Goal: Task Accomplishment & Management: Use online tool/utility

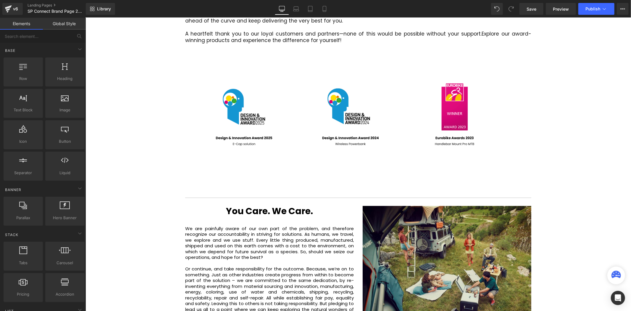
scroll to position [1314, 0]
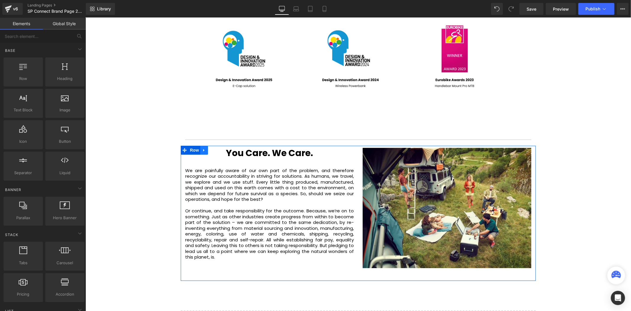
click at [200, 145] on link at bounding box center [204, 149] width 8 height 9
click at [217, 148] on icon at bounding box center [219, 150] width 4 height 4
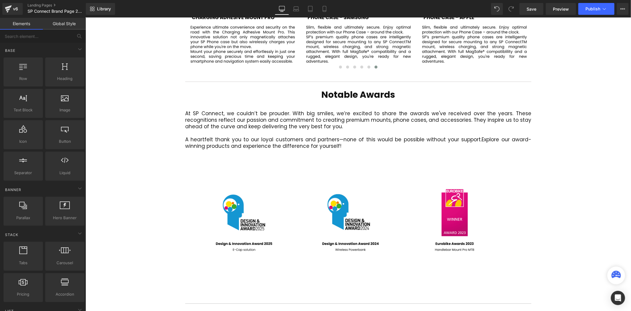
scroll to position [1150, 0]
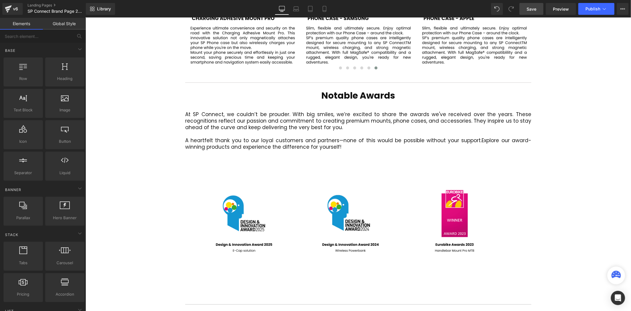
click at [525, 11] on link "Save" at bounding box center [531, 9] width 24 height 12
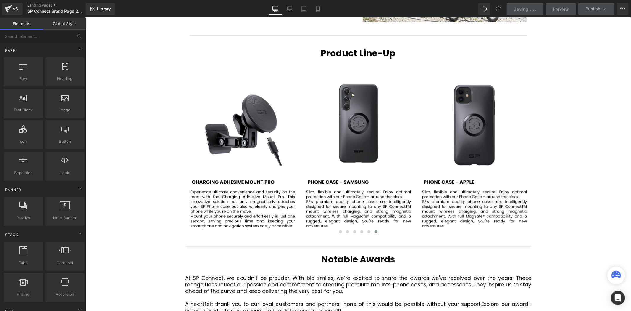
scroll to position [986, 0]
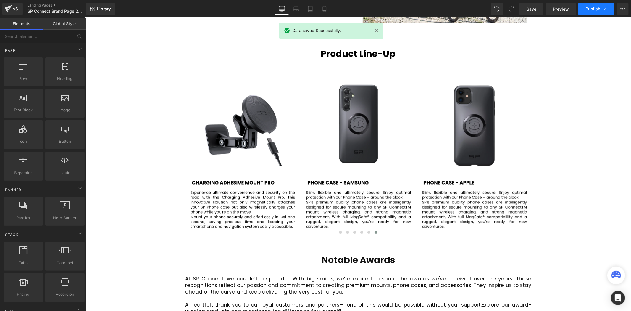
click at [591, 7] on span "Publish" at bounding box center [592, 9] width 15 height 5
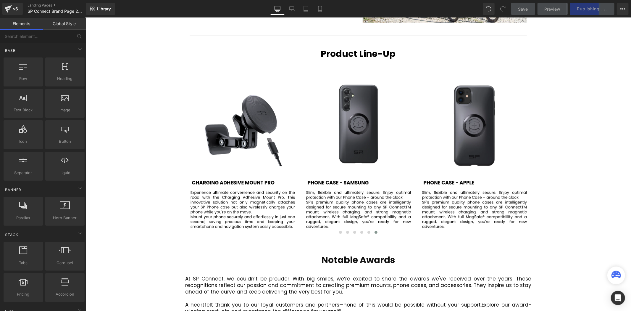
drag, startPoint x: 448, startPoint y: 17, endPoint x: 126, endPoint y: 42, distance: 323.0
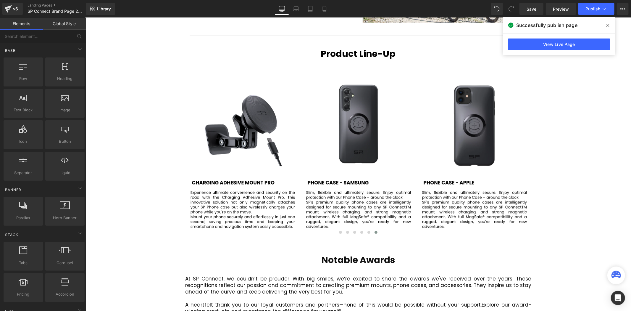
click at [0, 0] on icon at bounding box center [0, 0] width 0 height 0
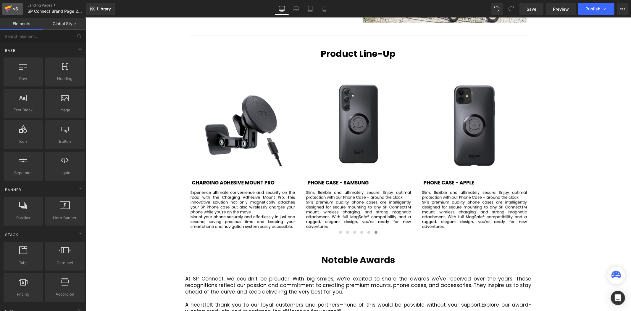
click at [10, 5] on icon at bounding box center [8, 8] width 7 height 15
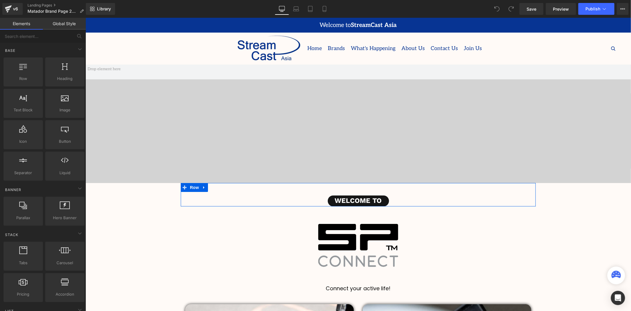
scroll to position [1640, 542]
drag, startPoint x: 371, startPoint y: 232, endPoint x: 325, endPoint y: 214, distance: 50.0
click at [371, 232] on img at bounding box center [358, 245] width 346 height 79
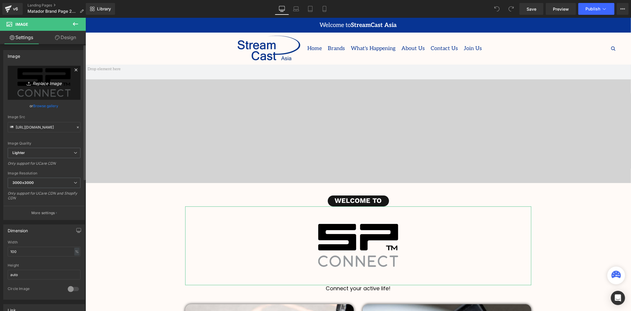
click at [43, 81] on icon "Replace Image" at bounding box center [43, 82] width 47 height 7
type input "C:\fakepath\MatadorLogo_2048x2048.webp"
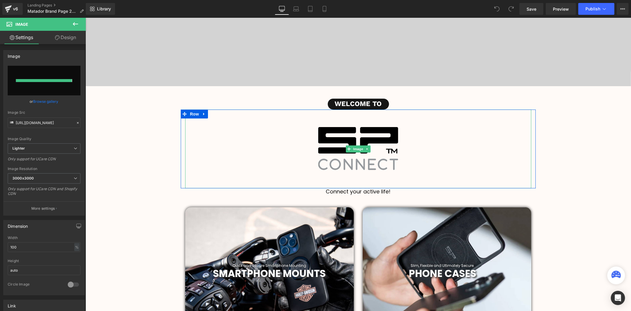
type input "https://ucarecdn.com/94228926-f508-4a97-8b8f-8f0b17b5262e/-/format/auto/-/previ…"
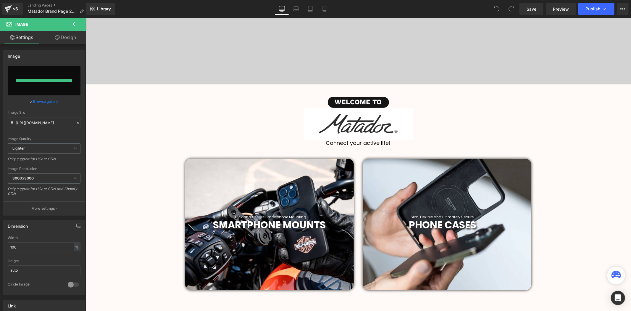
scroll to position [1594, 542]
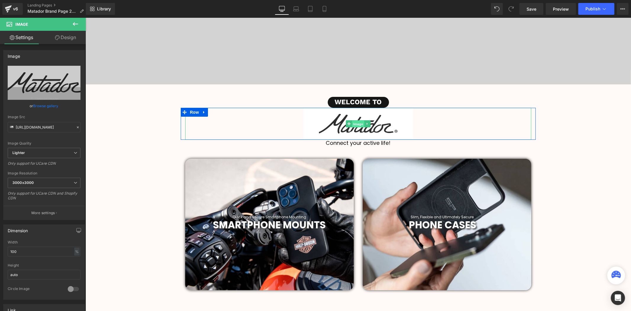
click at [352, 123] on span "Image" at bounding box center [358, 123] width 12 height 7
click at [359, 122] on span "Image" at bounding box center [358, 123] width 12 height 7
click at [364, 126] on link at bounding box center [367, 123] width 6 height 7
click at [368, 125] on icon at bounding box center [369, 123] width 3 height 3
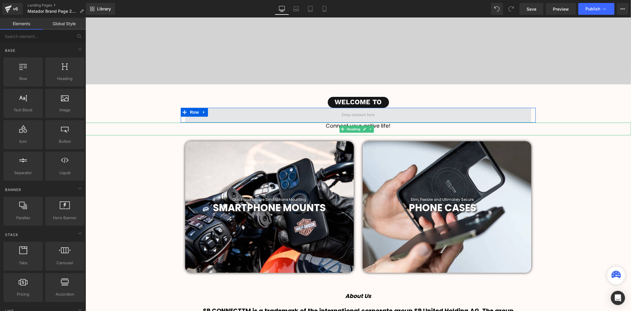
scroll to position [3, 3]
click at [354, 111] on span at bounding box center [357, 114] width 37 height 9
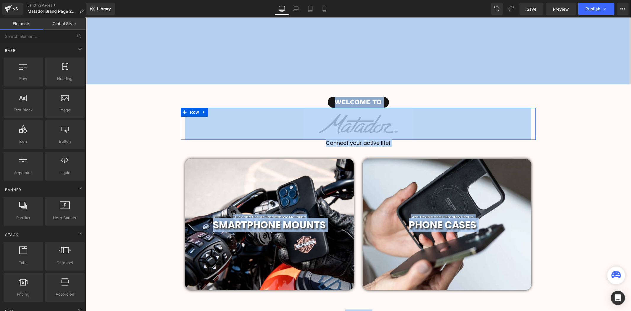
scroll to position [1496, 542]
click at [416, 107] on div at bounding box center [357, 107] width 355 height 1
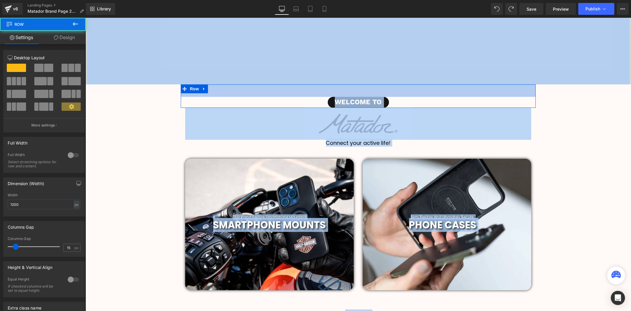
click at [424, 90] on div "Welcome to Button Row 42px" at bounding box center [357, 95] width 355 height 23
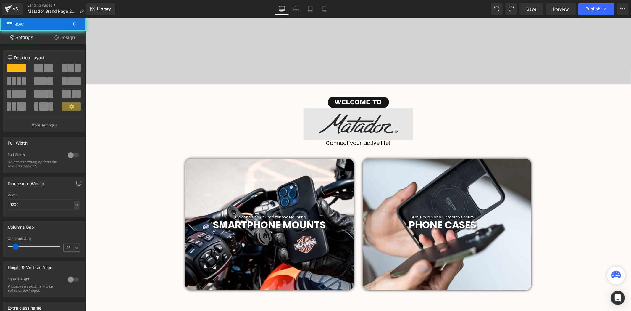
click at [376, 120] on img at bounding box center [358, 123] width 346 height 32
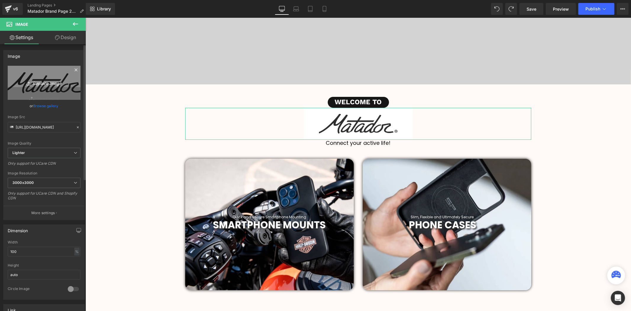
click at [46, 82] on icon "Replace Image" at bounding box center [43, 82] width 47 height 7
type input "C:\fakepath\Matador_Logo_Black.webp"
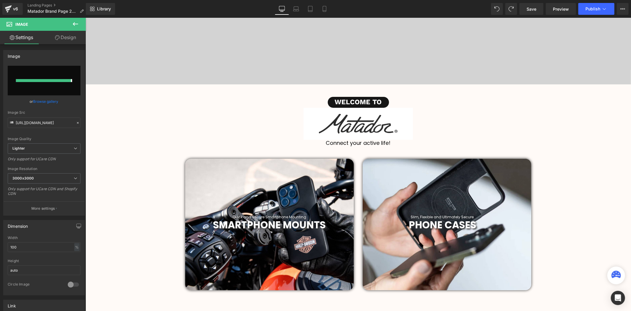
type input "https://ucarecdn.com/3e278b43-d60e-4338-951f-971bc8384082/-/format/auto/-/previ…"
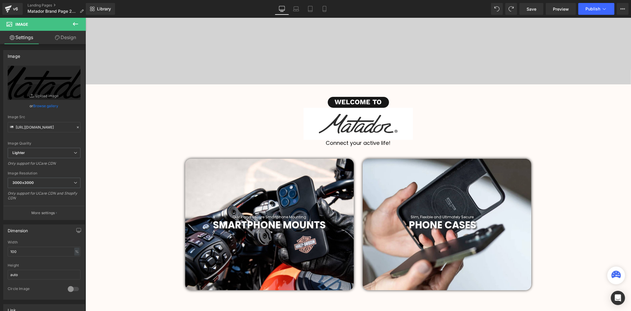
scroll to position [3, 3]
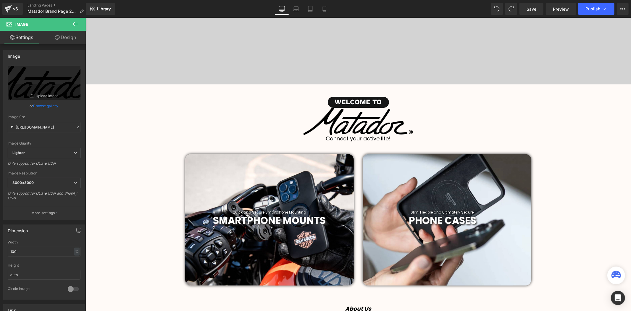
click at [543, 142] on div "Connect your active life!" at bounding box center [357, 141] width 545 height 13
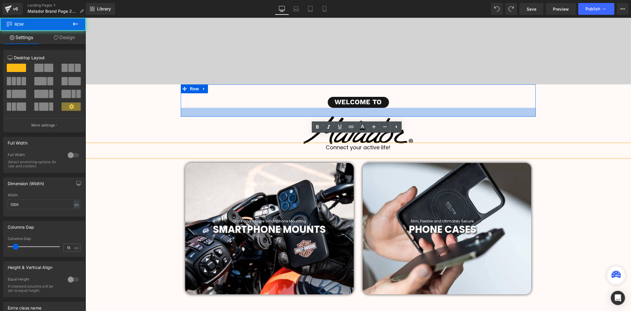
drag, startPoint x: 386, startPoint y: 106, endPoint x: 389, endPoint y: 115, distance: 9.3
click at [389, 115] on div at bounding box center [357, 111] width 355 height 9
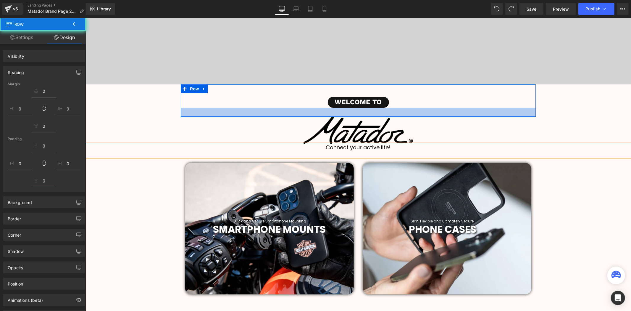
click at [491, 123] on img at bounding box center [358, 130] width 346 height 28
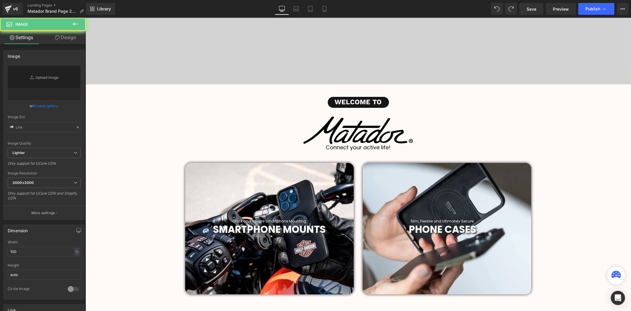
type input "https://ucarecdn.com/3e278b43-d60e-4338-951f-971bc8384082/-/format/auto/-/previ…"
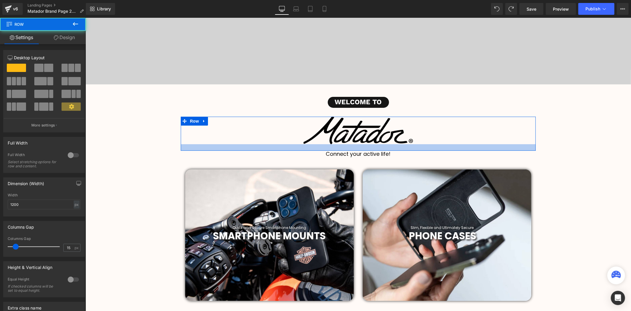
scroll to position [1508, 542]
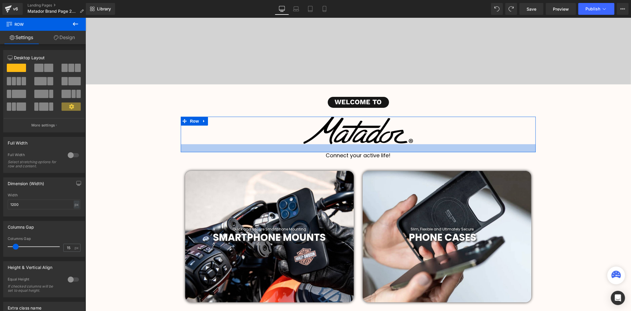
drag, startPoint x: 391, startPoint y: 142, endPoint x: 394, endPoint y: 150, distance: 8.0
click at [394, 150] on div at bounding box center [357, 148] width 355 height 8
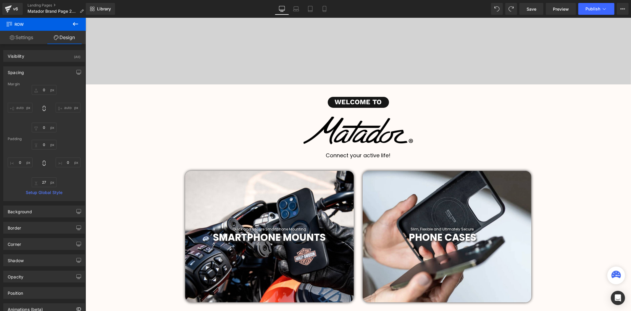
drag, startPoint x: 366, startPoint y: 152, endPoint x: 378, endPoint y: 154, distance: 12.1
click at [367, 152] on div "Connect your active life! Heading" at bounding box center [357, 158] width 545 height 13
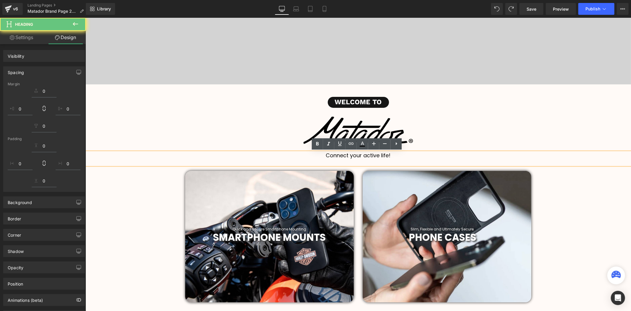
click at [378, 154] on h1 "Connect your active life!" at bounding box center [357, 155] width 545 height 7
click at [390, 153] on h1 "Connect your active life!" at bounding box center [357, 155] width 545 height 7
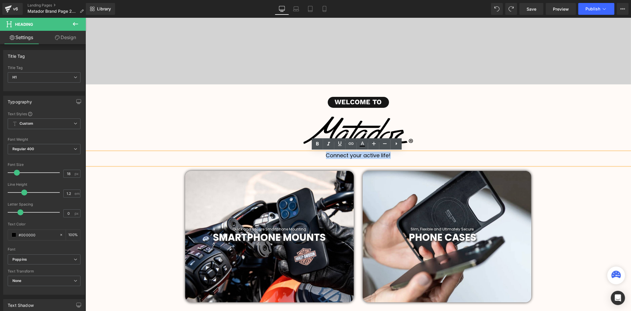
drag, startPoint x: 389, startPoint y: 154, endPoint x: 321, endPoint y: 158, distance: 68.4
click at [321, 158] on h1 "Connect your active life!" at bounding box center [357, 155] width 545 height 7
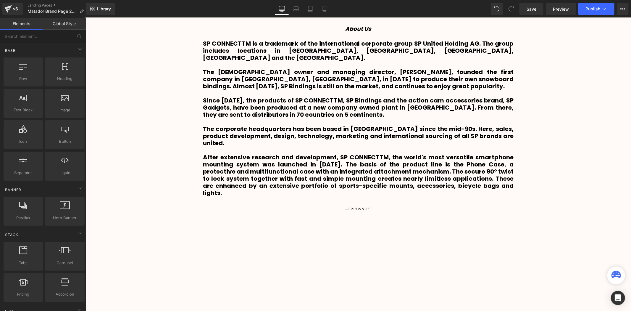
scroll to position [493, 0]
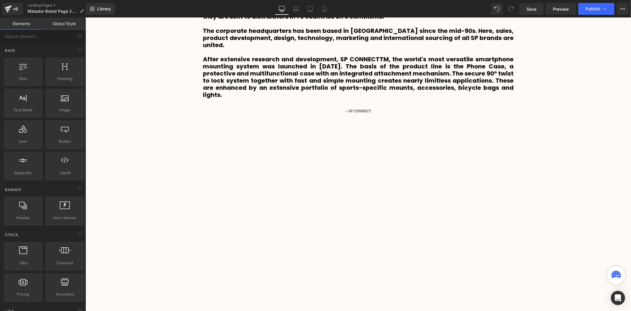
click at [578, 155] on div "Video Bg Welcome to Button Row 42px Image Row High Performance Travel Equipment…" at bounding box center [357, 290] width 545 height 1439
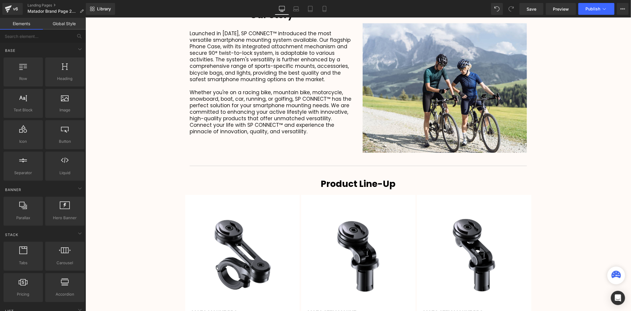
scroll to position [1018, 0]
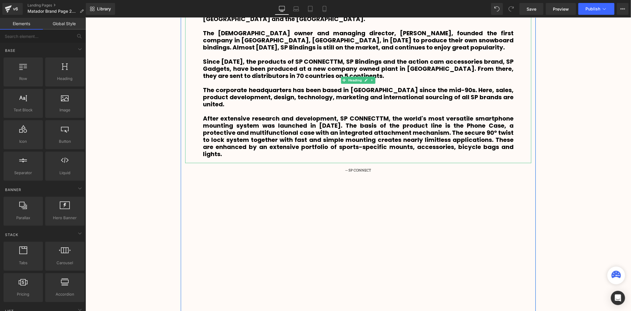
scroll to position [558, 0]
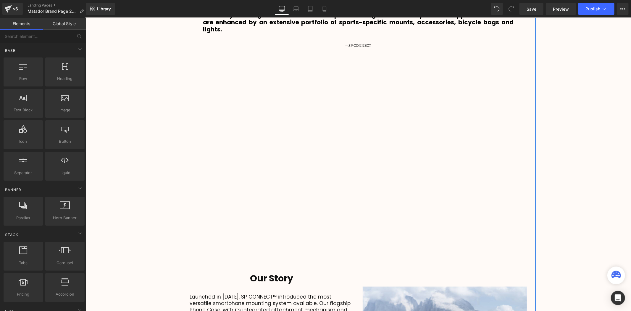
click at [335, 111] on div at bounding box center [357, 160] width 337 height 190
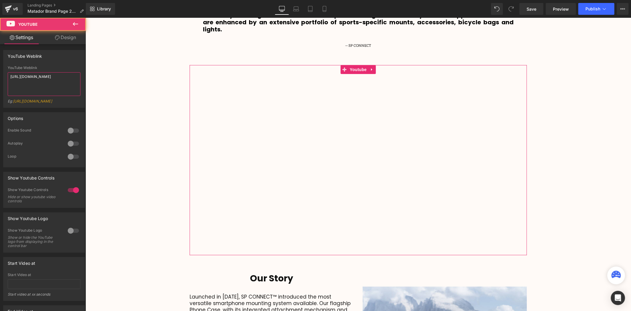
click at [38, 81] on textarea "https://www.youtube.com/watch?v=bcC-QCBePDo" at bounding box center [44, 84] width 73 height 24
paste textarea "Aq13vEzqi8E"
type textarea "https://www.youtube.com/watch?v=Aq13vEzqi8E"
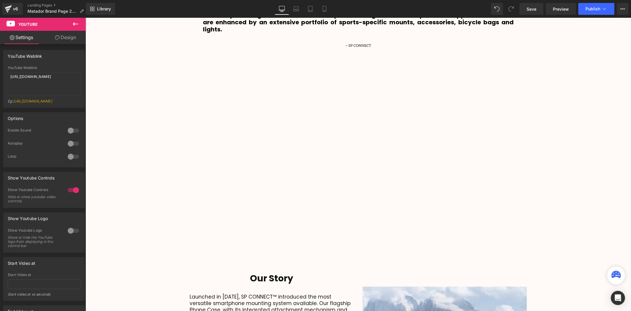
click at [583, 143] on div "Video Bg Welcome to Button Row 42px Image Row High Performance Travel Equipment…" at bounding box center [357, 225] width 545 height 1439
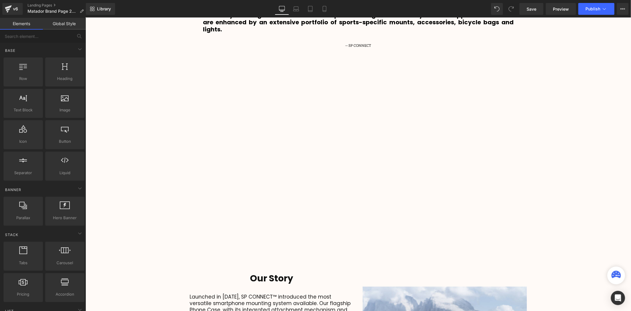
click at [588, 148] on div "Video Bg Welcome to Button Row 42px Image Row High Performance Travel Equipment…" at bounding box center [357, 225] width 545 height 1439
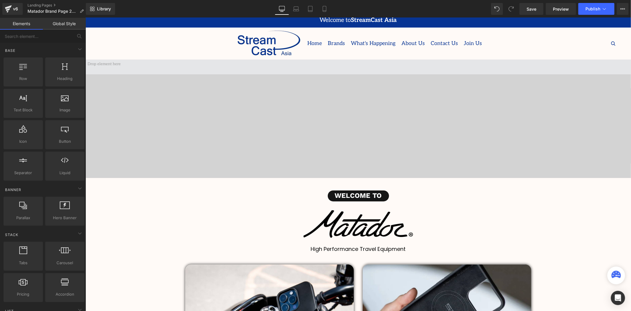
scroll to position [0, 0]
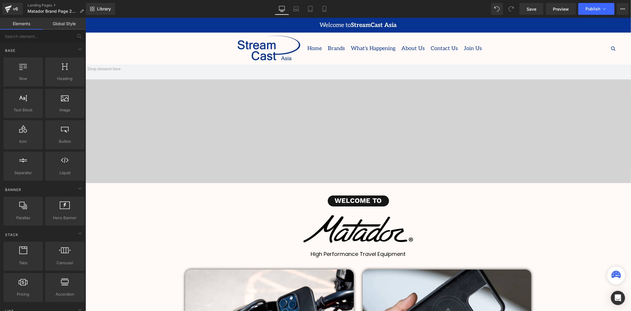
click at [296, 90] on span at bounding box center [357, 123] width 545 height 118
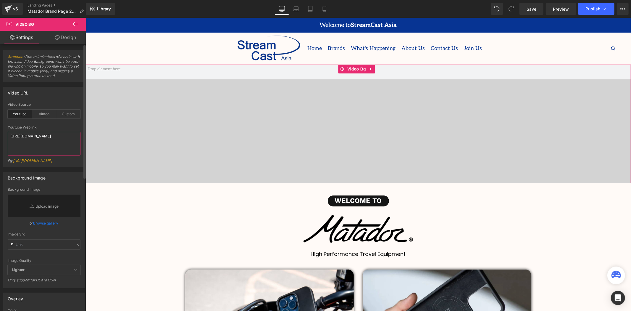
click at [36, 134] on textarea "https://www.youtube.com/watch?v=aV_AmCFI-uQ" at bounding box center [44, 144] width 73 height 24
paste textarea "Ym-Je_xnCeY"
type textarea "https://www.youtube.com/watch?v=Ym-Je_xnCeY"
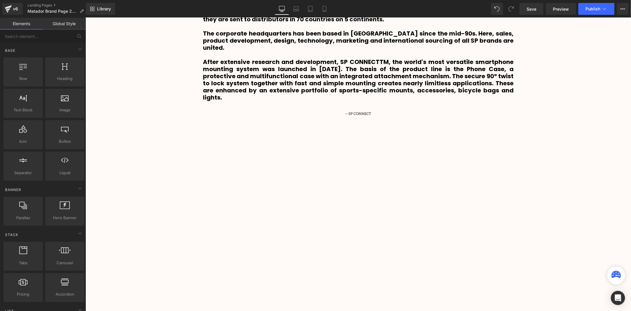
scroll to position [591, 0]
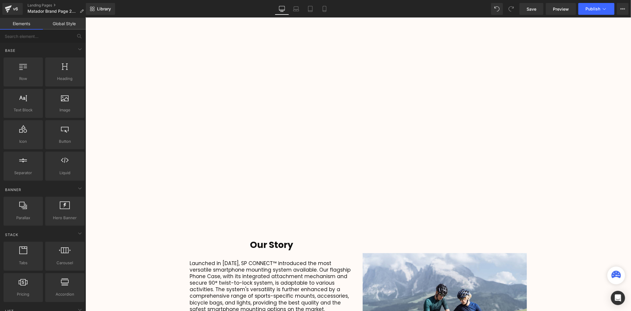
click at [363, 92] on div at bounding box center [357, 126] width 337 height 190
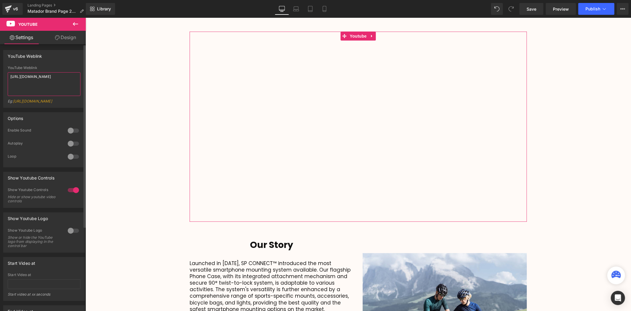
click at [48, 81] on textarea "https://www.youtube.com/watch?v=Aq13vEzqi8E" at bounding box center [44, 84] width 73 height 24
click at [48, 80] on textarea "https://www.youtube.com/watch?v=Aq13vEzqi8E" at bounding box center [44, 84] width 73 height 24
paste textarea "MMbYgJXMCZY"
type textarea "https://www.youtube.com/watch?v=MMbYgJXMCZY"
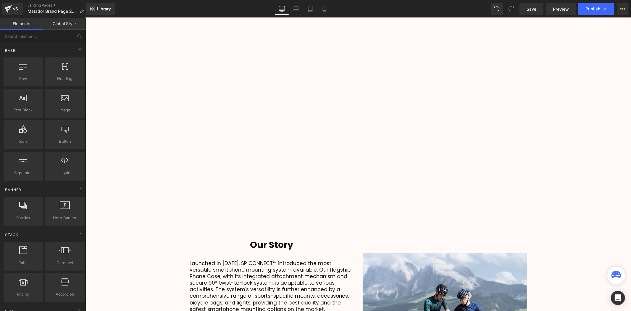
click at [122, 85] on div "Video Bg Welcome to Button Row 42px Image Row High Performance Travel Equipment…" at bounding box center [357, 192] width 545 height 1439
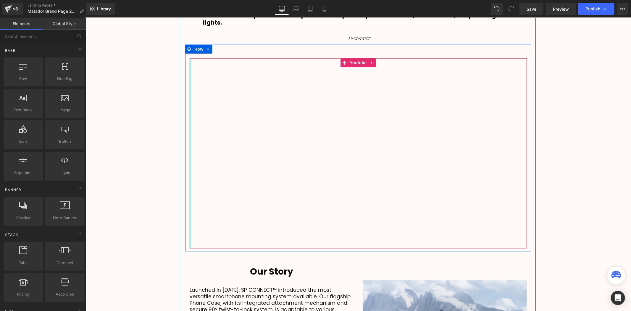
scroll to position [526, 0]
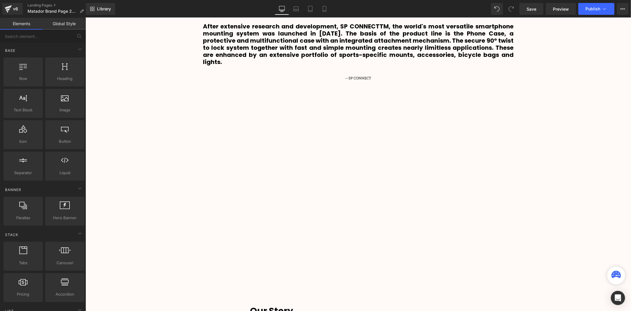
click at [135, 222] on div "Video Bg Welcome to Button Row 42px Image Row High Performance Travel Equipment…" at bounding box center [357, 258] width 545 height 1439
click at [567, 168] on div "Video Bg Welcome to Button Row 42px Image Row High Performance Travel Equipment…" at bounding box center [357, 258] width 545 height 1439
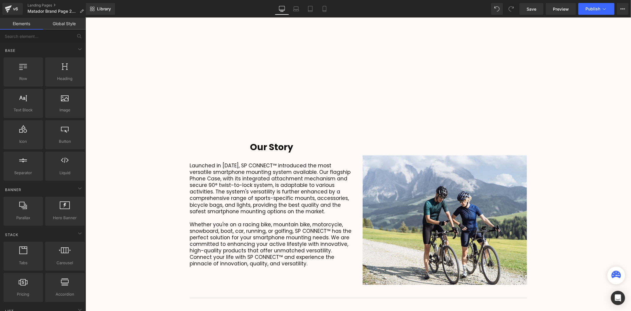
scroll to position [690, 0]
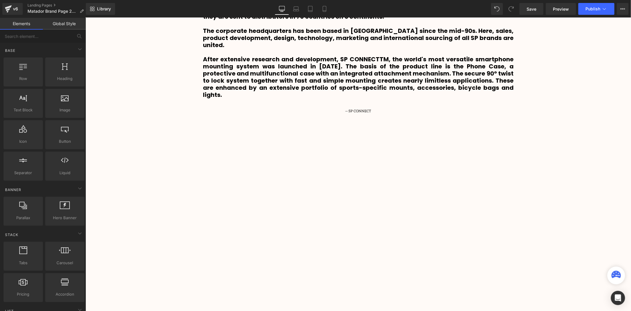
click at [586, 150] on div "Video Bg Welcome to Button Row 42px Image Row High Performance Travel Equipment…" at bounding box center [357, 290] width 545 height 1439
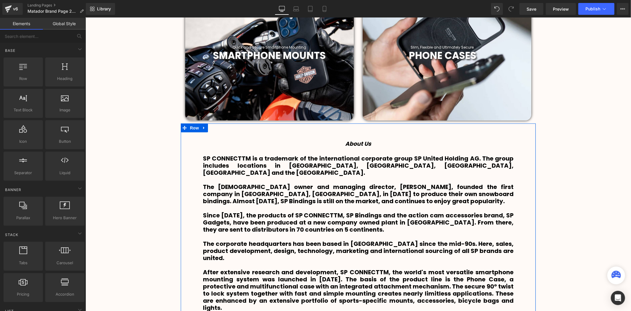
scroll to position [296, 0]
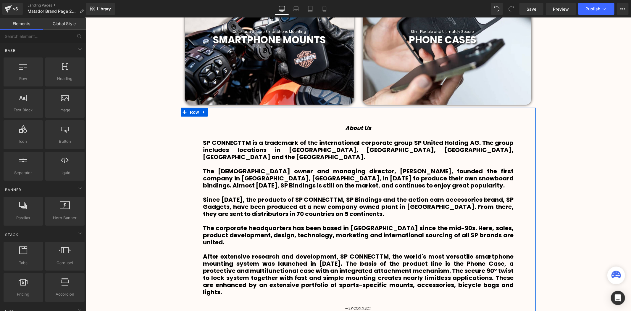
click at [353, 146] on b "SP CONNECTTM is a trademark of the international corporate group SP United Hold…" at bounding box center [358, 149] width 311 height 22
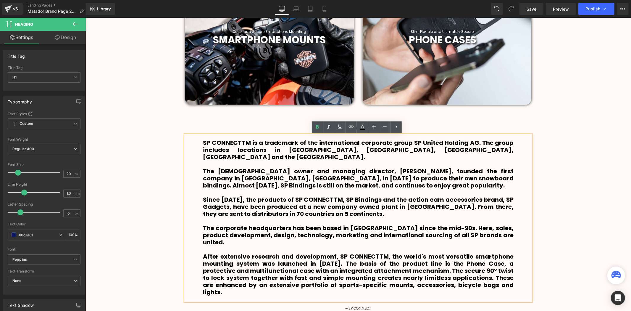
click at [389, 137] on div "SP CONNECTTM is a trademark of the international corporate group SP United Hold…" at bounding box center [358, 218] width 346 height 166
click at [405, 145] on b "SP CONNECTTM is a trademark of the international corporate group SP United Hold…" at bounding box center [358, 149] width 311 height 22
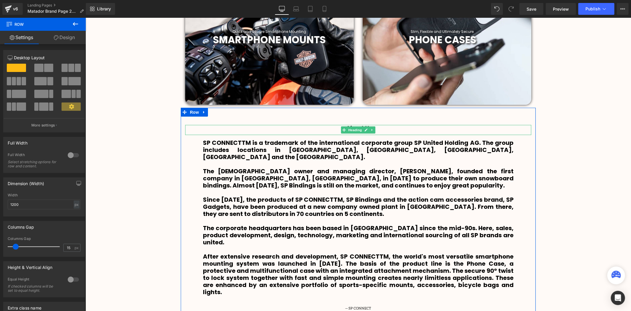
click at [382, 128] on div "About Us" at bounding box center [358, 130] width 346 height 10
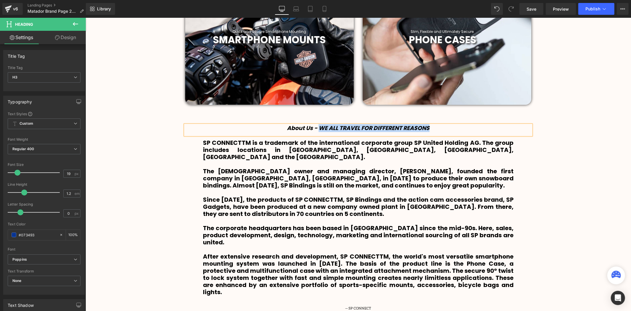
drag, startPoint x: 432, startPoint y: 130, endPoint x: 317, endPoint y: 131, distance: 115.0
click at [317, 131] on div "About Us - WE ALL TRAVEL FOR DIFFERENT REASONS" at bounding box center [358, 130] width 346 height 10
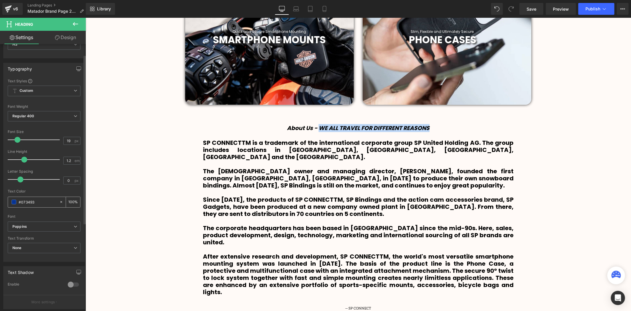
scroll to position [0, 0]
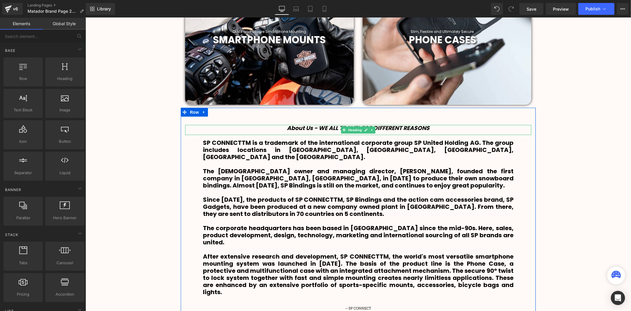
click at [397, 124] on icon "About Us - WE ALL TRAVEL FOR DIFFERENT REASONS" at bounding box center [358, 128] width 143 height 8
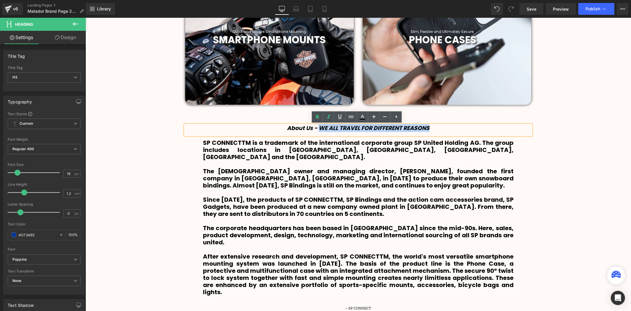
drag, startPoint x: 427, startPoint y: 127, endPoint x: 316, endPoint y: 129, distance: 110.9
click at [316, 129] on icon "About Us - WE ALL TRAVEL FOR DIFFERENT REASONS" at bounding box center [358, 128] width 143 height 8
click at [393, 118] on icon at bounding box center [396, 116] width 7 height 7
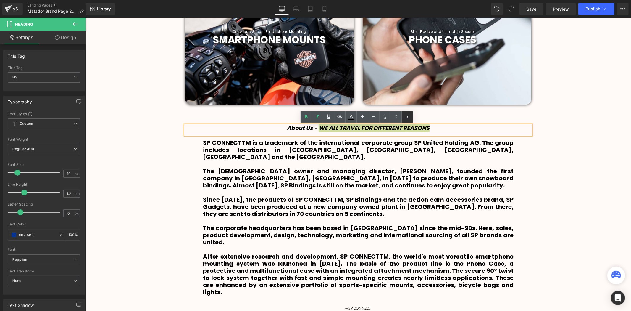
click at [409, 118] on icon at bounding box center [407, 116] width 7 height 7
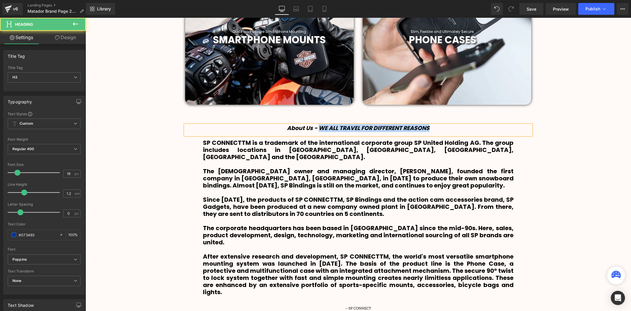
click at [428, 130] on icon "About Us - WE ALL TRAVEL FOR DIFFERENT REASONS" at bounding box center [358, 128] width 143 height 8
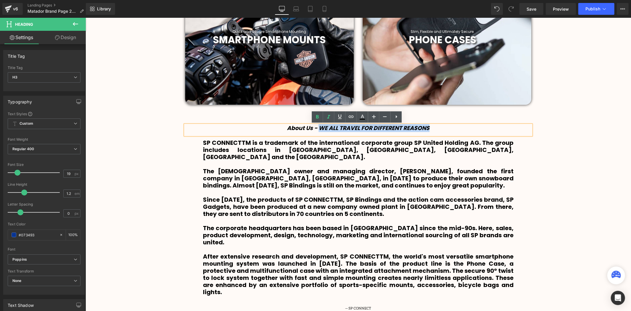
drag, startPoint x: 428, startPoint y: 129, endPoint x: 318, endPoint y: 128, distance: 110.3
click at [318, 128] on icon "About Us - WE ALL TRAVEL FOR DIFFERENT REASONS" at bounding box center [358, 128] width 143 height 8
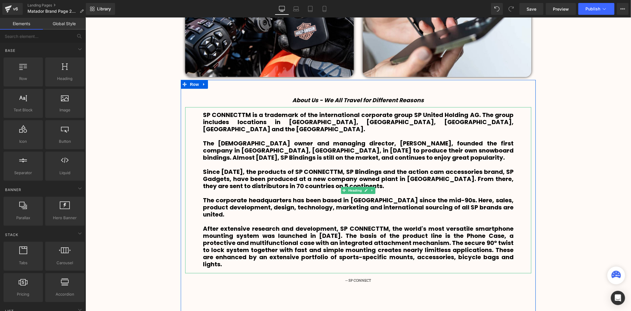
scroll to position [361, 0]
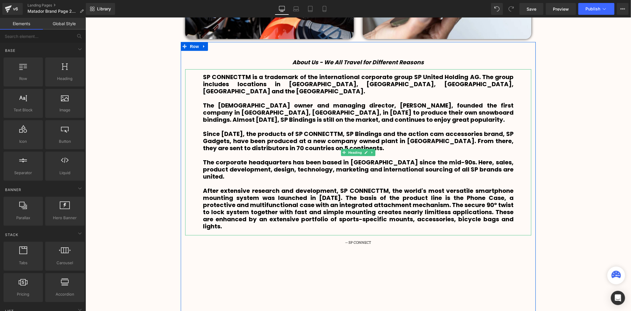
click at [478, 199] on b "After extensive research and development, SP CONNECTTM, the world's most versat…" at bounding box center [358, 208] width 311 height 44
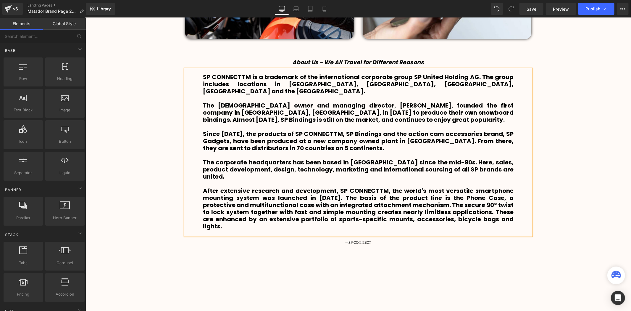
click at [493, 205] on b "After extensive research and development, SP CONNECTTM, the world's most versat…" at bounding box center [358, 208] width 311 height 44
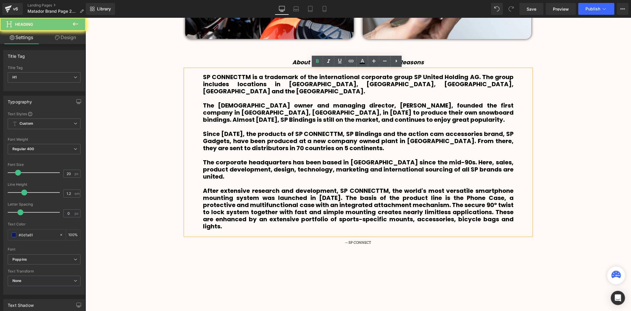
click at [505, 205] on h1 "After extensive research and development, SP CONNECTTM, the world's most versat…" at bounding box center [358, 208] width 311 height 43
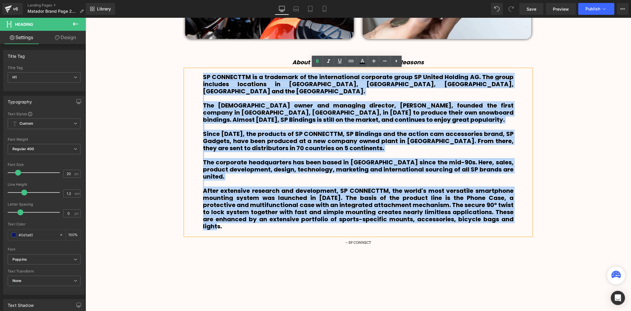
drag, startPoint x: 513, startPoint y: 206, endPoint x: 202, endPoint y: 76, distance: 336.8
click at [202, 76] on div "SP CONNECTTM is a trademark of the international corporate group SP United Hold…" at bounding box center [358, 152] width 346 height 166
paste div
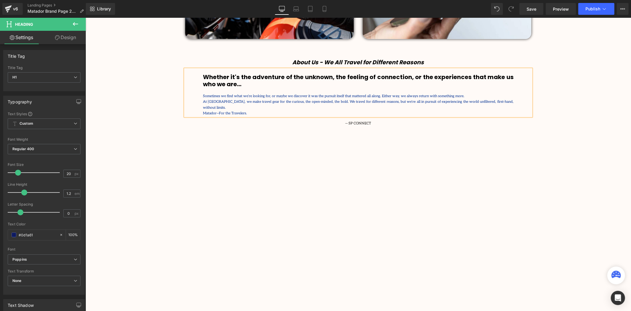
scroll to position [1508, 542]
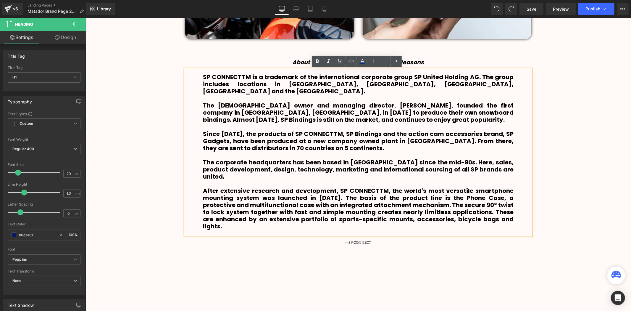
click at [425, 81] on h1 "SP CONNECTTM is a trademark of the international corporate group SP United Hold…" at bounding box center [358, 83] width 311 height 21
click at [417, 82] on b "SP CONNECTTM is a trademark of the international corporate group SP United Hold…" at bounding box center [358, 83] width 311 height 22
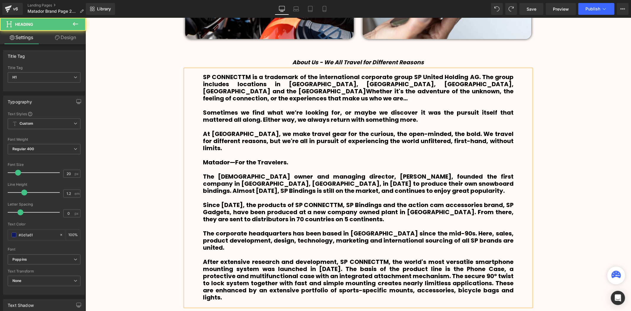
click at [423, 84] on b "SP CONNECTTM is a trademark of the international corporate group SP United Hold…" at bounding box center [358, 87] width 311 height 30
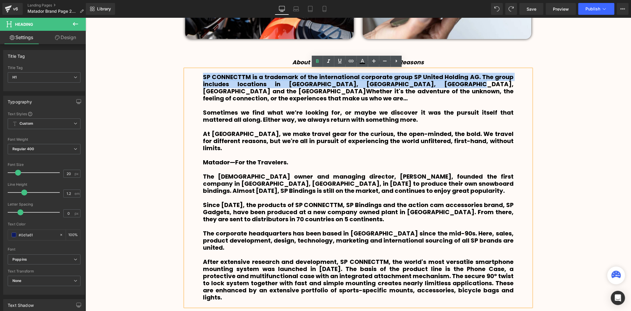
drag, startPoint x: 422, startPoint y: 83, endPoint x: 202, endPoint y: 74, distance: 220.5
click at [203, 74] on b "SP CONNECTTM is a trademark of the international corporate group SP United Hold…" at bounding box center [358, 87] width 311 height 30
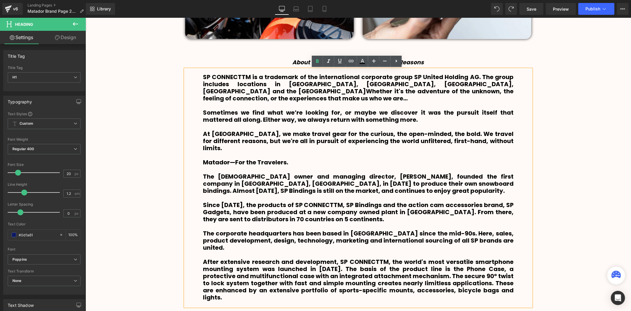
scroll to position [1565, 542]
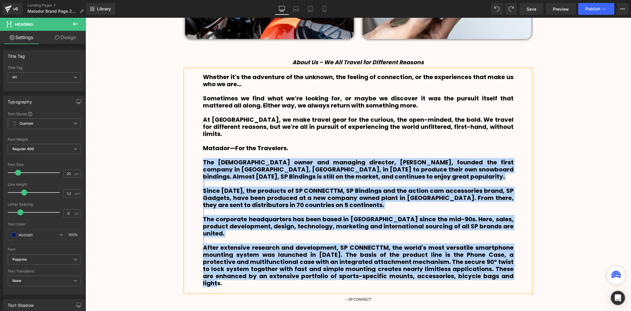
drag, startPoint x: 199, startPoint y: 153, endPoint x: 506, endPoint y: 261, distance: 325.4
click at [506, 261] on div "Whether it's the adventure of the unknown, the feeling of connection, or the ex…" at bounding box center [358, 180] width 346 height 223
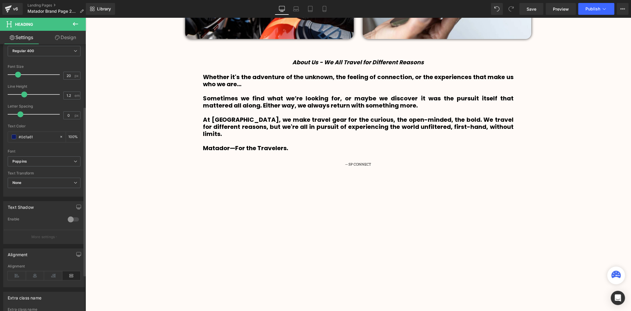
scroll to position [98, 0]
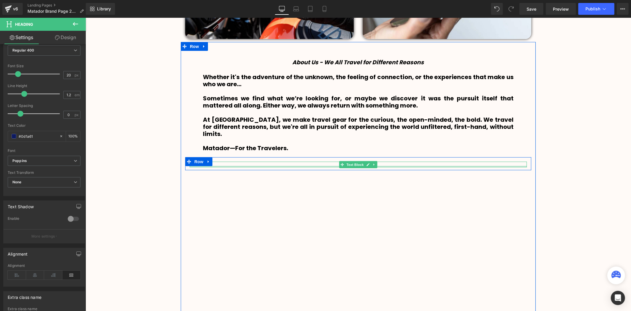
click at [397, 161] on p "— SP CONNECT" at bounding box center [357, 164] width 337 height 6
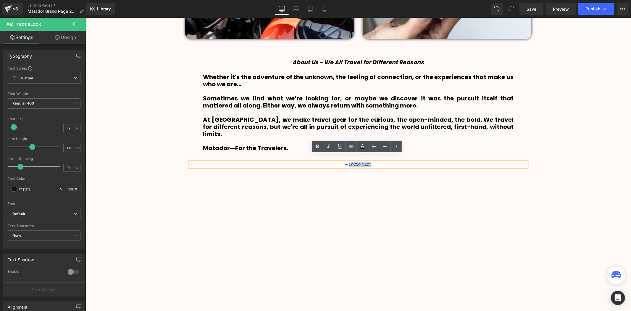
drag, startPoint x: 381, startPoint y: 156, endPoint x: 348, endPoint y: 157, distance: 32.8
click at [348, 161] on p "— SP CONNECT" at bounding box center [357, 164] width 337 height 6
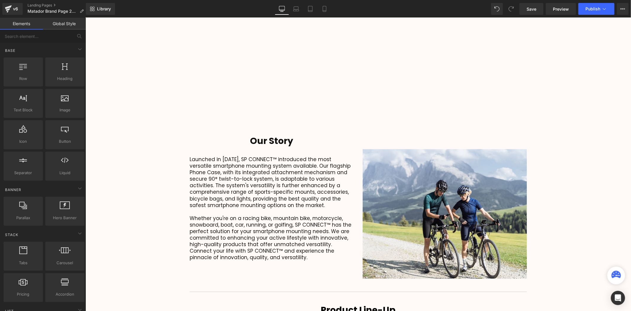
click at [591, 168] on div "Video Bg Welcome to Button Row 42px Image Row High Performance Travel Equipment…" at bounding box center [357, 127] width 545 height 1361
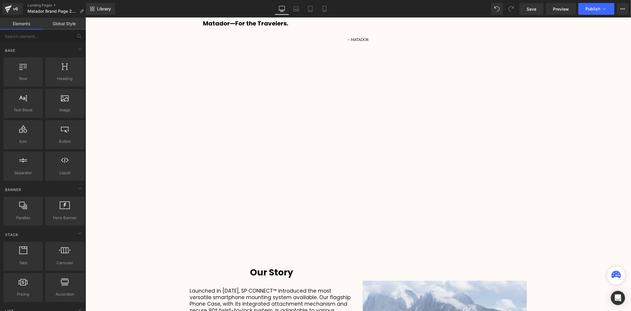
click at [573, 178] on div "Video Bg Welcome to Button Row 42px Image Row High Performance Travel Equipment…" at bounding box center [357, 258] width 545 height 1361
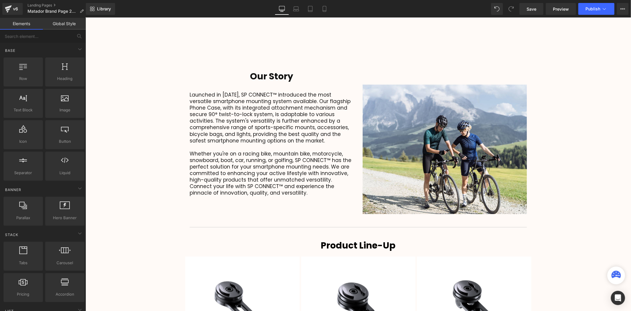
scroll to position [584, 0]
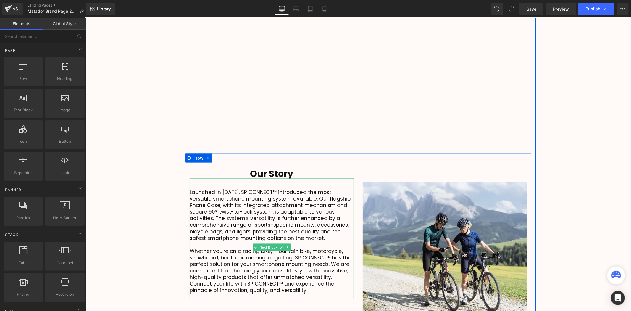
click at [277, 272] on p "Whether you're on a racing bike, mountain bike, motorcycle, snowboard, boat, ca…" at bounding box center [271, 270] width 164 height 46
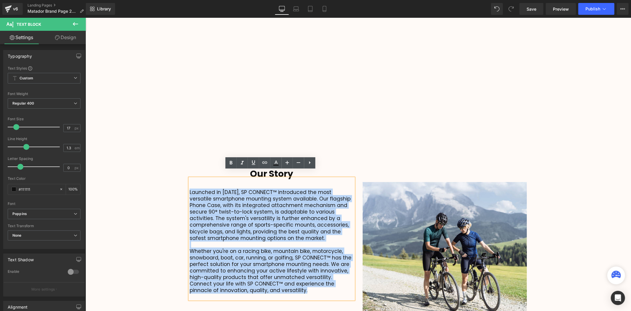
drag, startPoint x: 274, startPoint y: 282, endPoint x: 188, endPoint y: 184, distance: 130.8
click at [189, 184] on div "Launched in 2016, SP CONNECT™ introduced the most versatile smartphone mounting…" at bounding box center [271, 238] width 164 height 121
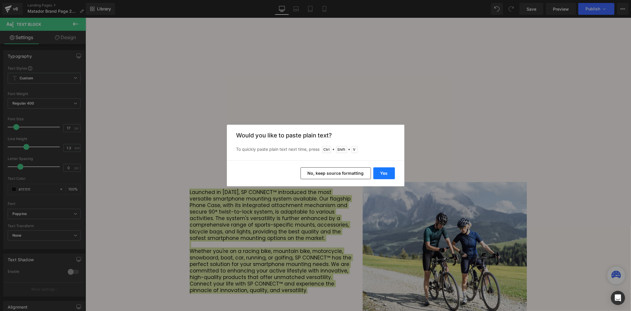
click at [383, 170] on button "Yes" at bounding box center [384, 173] width 22 height 12
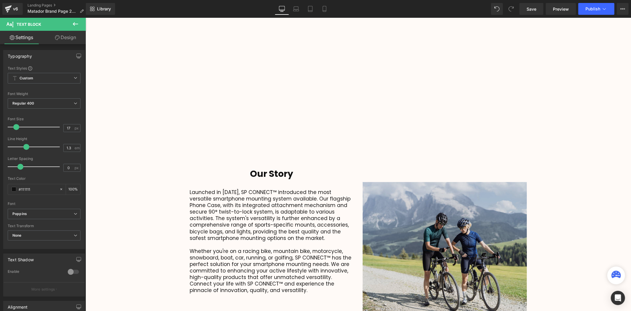
scroll to position [1445, 542]
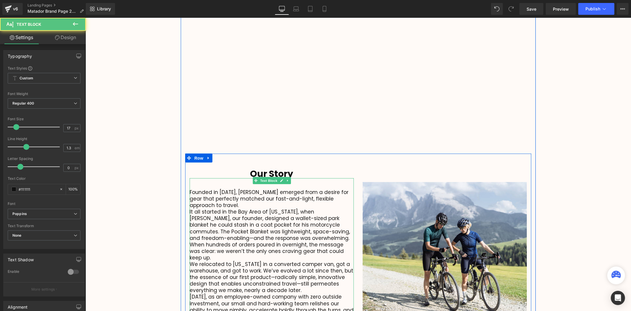
click at [281, 236] on p "It all started in the Bay Area of California, when Chris, our founder, designed…" at bounding box center [271, 234] width 164 height 52
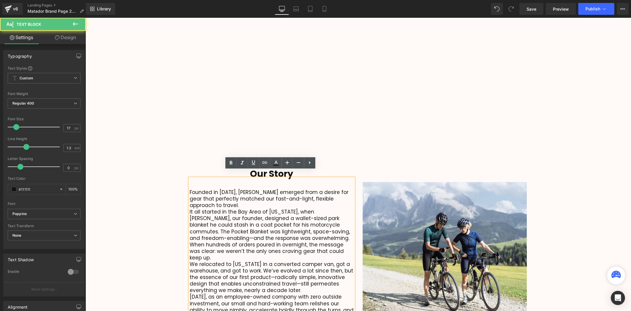
scroll to position [1451, 542]
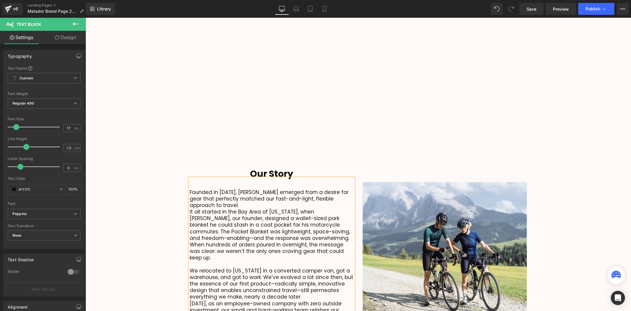
click at [120, 193] on div "Video Bg Welcome to Button Row 42px Image Row High Performance Travel Equipment…" at bounding box center [357, 170] width 545 height 1381
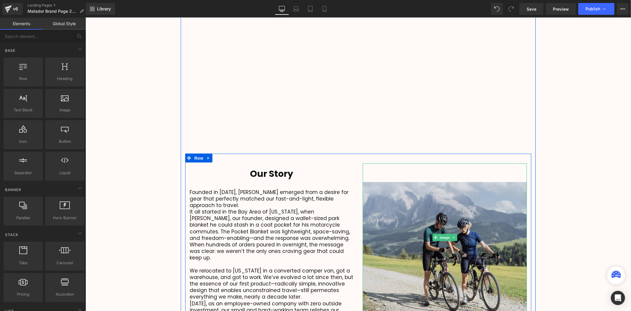
click at [472, 200] on img at bounding box center [444, 237] width 164 height 148
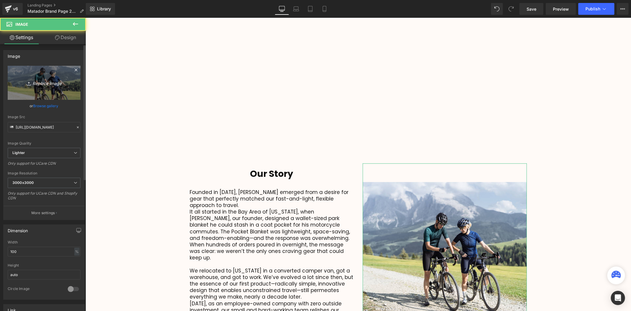
click at [46, 79] on icon "Replace Image" at bounding box center [43, 82] width 47 height 7
type input "C:\fakepath\aboutDNA.webp"
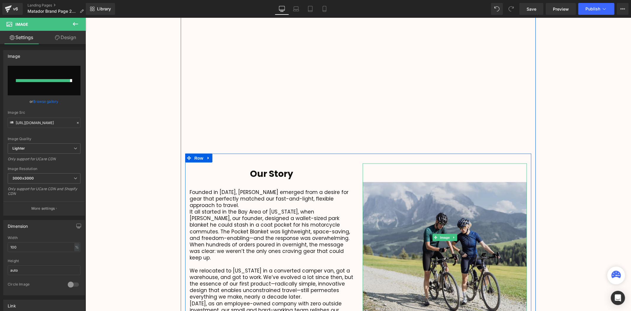
type input "https://ucarecdn.com/85a74bdd-9ac6-405c-b500-47bd1e57b55f/-/format/auto/-/previ…"
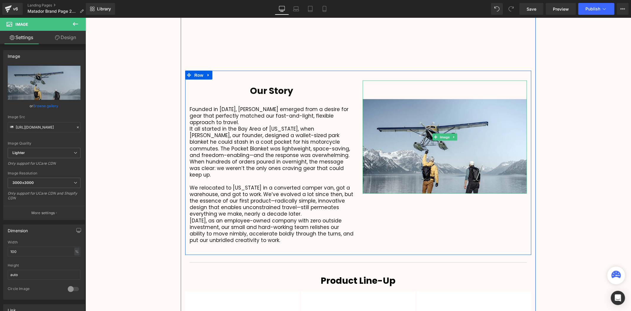
scroll to position [683, 0]
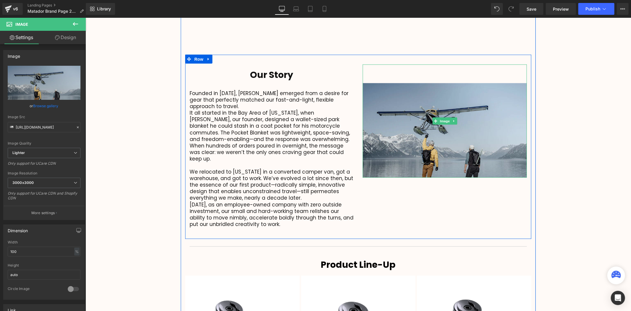
click at [372, 137] on img at bounding box center [444, 120] width 164 height 113
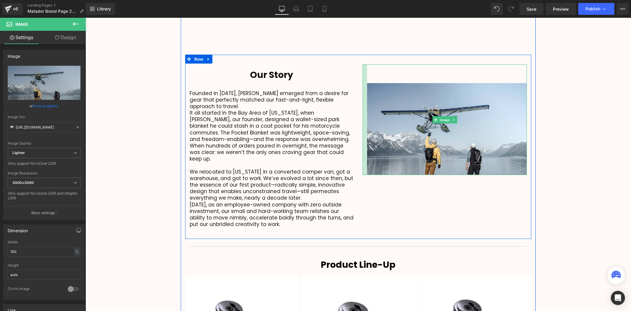
drag, startPoint x: 361, startPoint y: 122, endPoint x: 341, endPoint y: 157, distance: 39.8
click at [365, 140] on div at bounding box center [364, 119] width 4 height 111
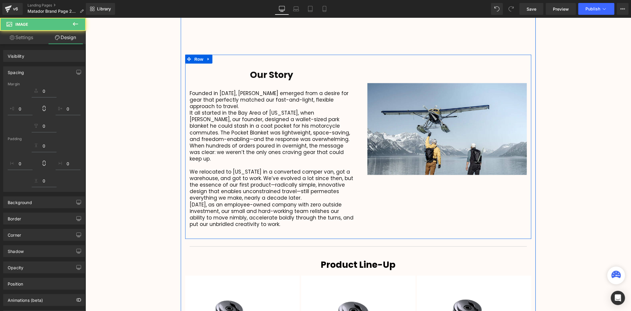
click at [349, 168] on p "We relocated to Colorado in a converted camper van, got a warehouse, and got to…" at bounding box center [271, 184] width 164 height 33
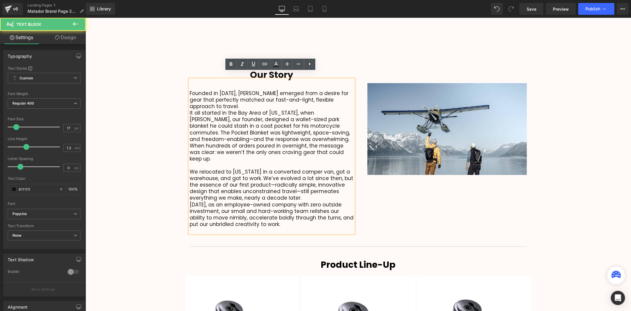
click at [351, 161] on p at bounding box center [271, 164] width 164 height 7
click at [355, 136] on div "Our Story Heading Founded in 2014, Matador emerged from a desire for gear that …" at bounding box center [271, 148] width 173 height 169
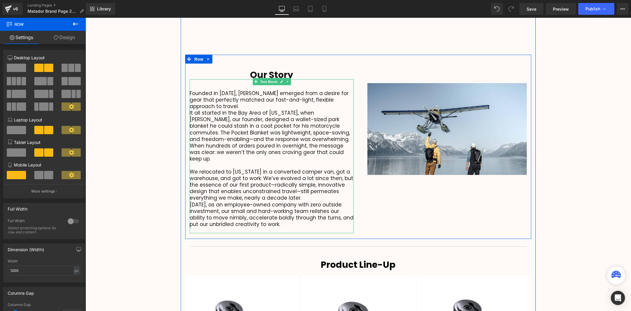
click at [334, 161] on p at bounding box center [271, 164] width 164 height 7
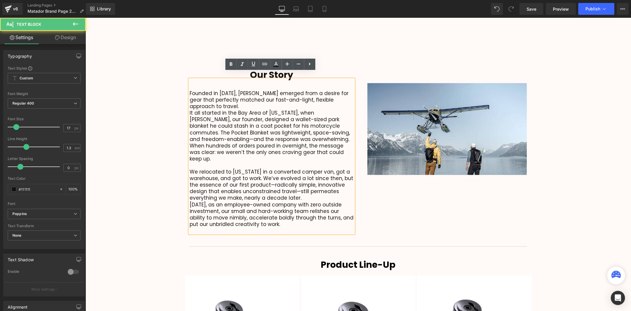
click at [355, 140] on div "Our Story Heading Founded in 2014, Matador emerged from a desire for gear that …" at bounding box center [271, 148] width 173 height 169
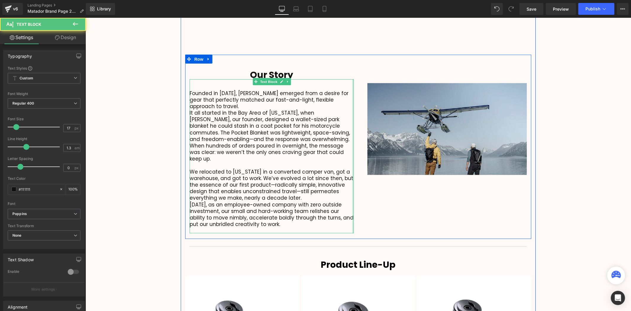
drag, startPoint x: 350, startPoint y: 141, endPoint x: 385, endPoint y: 161, distance: 40.2
click at [363, 142] on div "Our Story Heading Founded in 2014, Matador emerged from a desire for gear that …" at bounding box center [358, 146] width 346 height 184
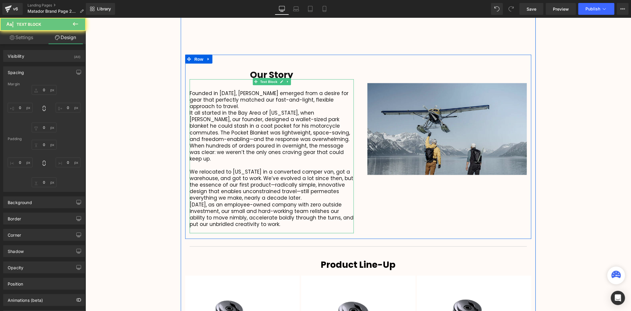
type input "0"
type input "36"
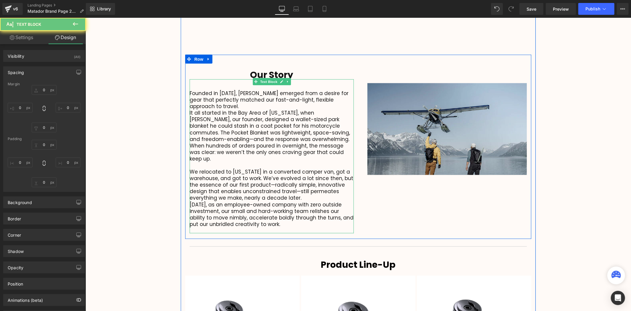
type input "0"
type input "20"
type input "0"
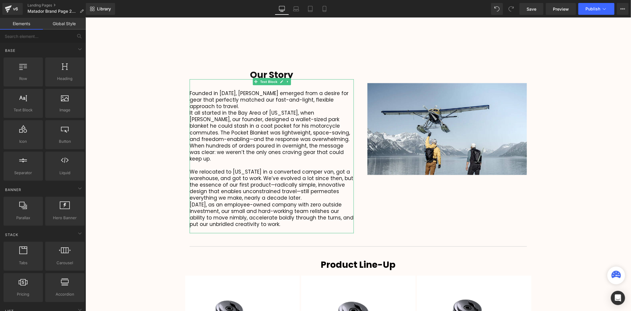
click at [624, 120] on div "Video Bg Welcome to Button Row 42px Image Row High Performance Travel Equipment…" at bounding box center [357, 71] width 545 height 1381
click at [599, 140] on div "Video Bg Welcome to Button Row 42px Image Row High Performance Travel Equipment…" at bounding box center [357, 71] width 545 height 1381
click at [573, 125] on div "Video Bg Welcome to Button Row 42px Image Row High Performance Travel Equipment…" at bounding box center [357, 71] width 545 height 1381
click at [280, 130] on p "It all started in the Bay Area of California, when Chris, our founder, designed…" at bounding box center [271, 135] width 164 height 52
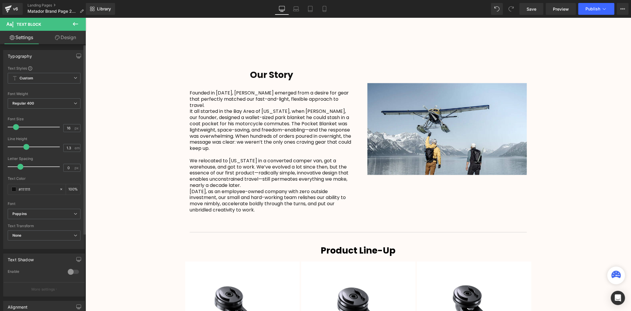
scroll to position [3, 3]
type input "15"
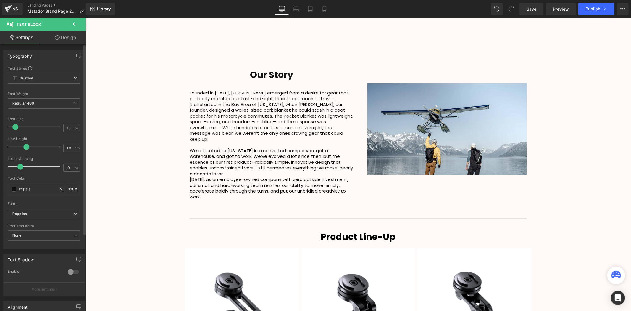
click at [15, 130] on div at bounding box center [35, 127] width 49 height 12
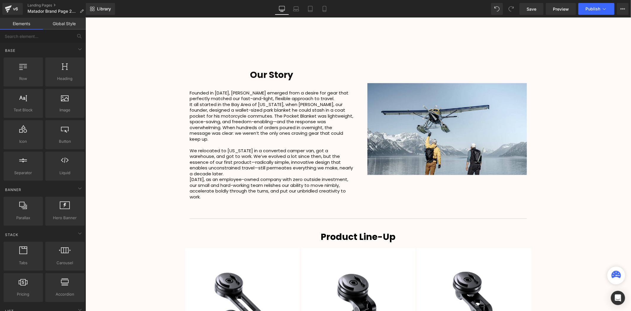
click at [169, 138] on div "Video Bg Welcome to Button Row 42px Image Row High Performance Travel Equipment…" at bounding box center [357, 58] width 545 height 1354
drag, startPoint x: 538, startPoint y: 152, endPoint x: 529, endPoint y: 151, distance: 9.3
click at [538, 152] on div "Video Bg Welcome to Button Row 42px Image Row High Performance Travel Equipment…" at bounding box center [357, 58] width 545 height 1354
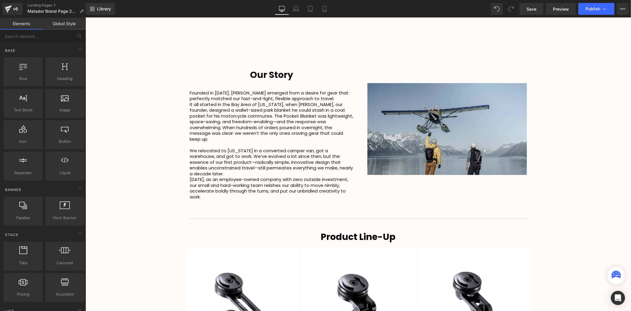
click at [461, 145] on img at bounding box center [444, 119] width 164 height 110
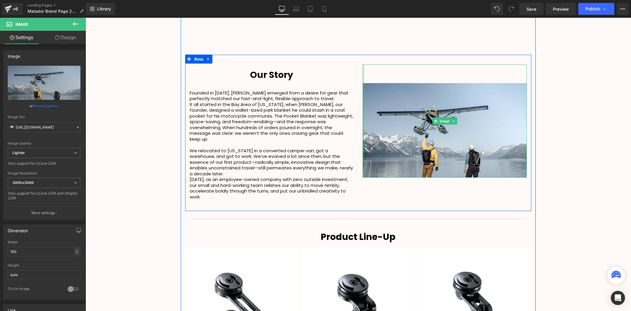
drag, startPoint x: 363, startPoint y: 133, endPoint x: 345, endPoint y: 135, distance: 17.8
click at [340, 134] on div "Our Story Heading Founded in 2014, Matador emerged from a desire for gear that …" at bounding box center [358, 132] width 346 height 156
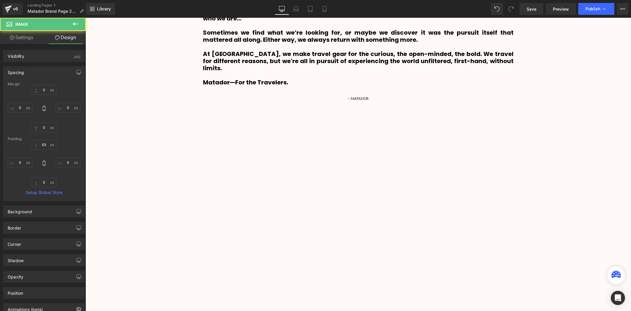
click at [615, 133] on div "Video Bg Welcome to Button Row 42px Image Row High Performance Travel Equipment…" at bounding box center [357, 314] width 545 height 1354
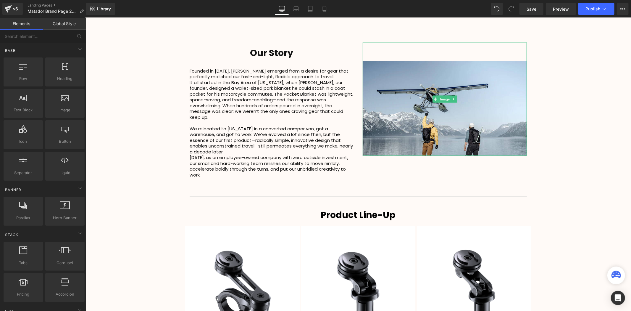
scroll to position [591, 0]
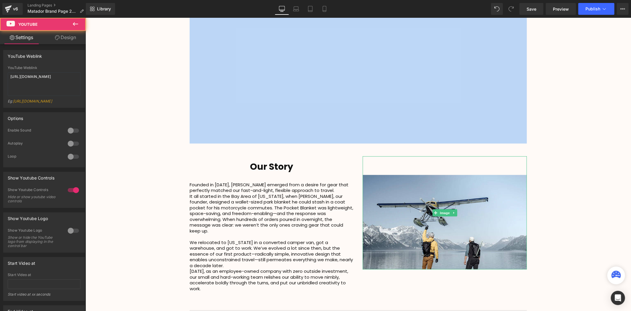
drag, startPoint x: 286, startPoint y: 123, endPoint x: 172, endPoint y: 123, distance: 113.9
click at [172, 123] on div "Video Bg Welcome to Button Row 42px Image Row High Performance Travel Equipment…" at bounding box center [357, 150] width 545 height 1354
drag, startPoint x: 175, startPoint y: 125, endPoint x: 190, endPoint y: 125, distance: 14.8
click at [175, 125] on div "Video Bg Welcome to Button Row 42px Image Row High Performance Travel Equipment…" at bounding box center [357, 150] width 545 height 1354
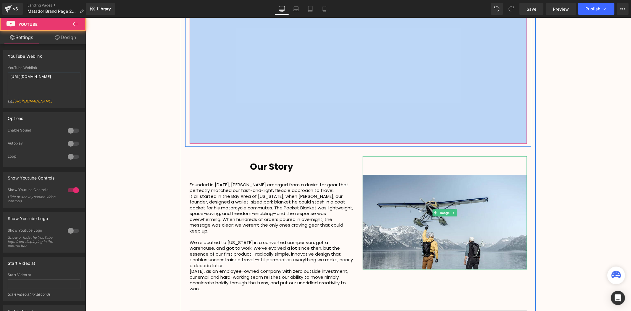
click at [291, 126] on div at bounding box center [357, 48] width 337 height 190
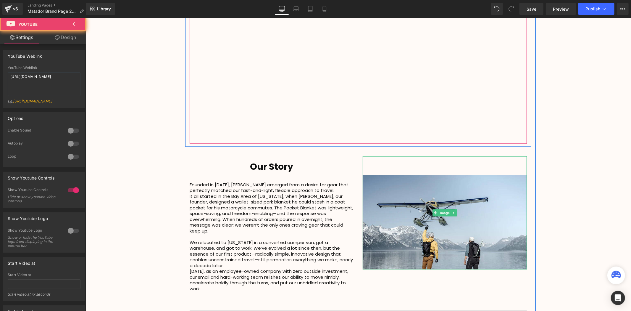
click at [287, 122] on div at bounding box center [357, 48] width 337 height 190
drag, startPoint x: 288, startPoint y: 123, endPoint x: 230, endPoint y: 125, distance: 58.3
click at [230, 125] on div at bounding box center [357, 48] width 337 height 190
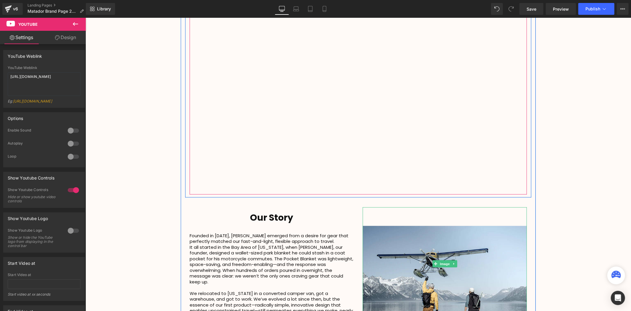
scroll to position [493, 0]
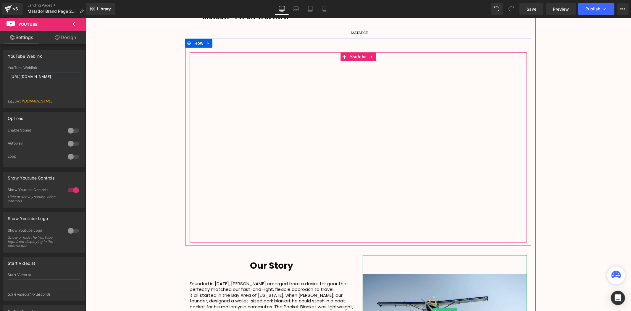
click at [407, 96] on div at bounding box center [357, 147] width 337 height 190
click at [355, 90] on div at bounding box center [357, 147] width 337 height 190
click at [254, 117] on div at bounding box center [357, 147] width 337 height 190
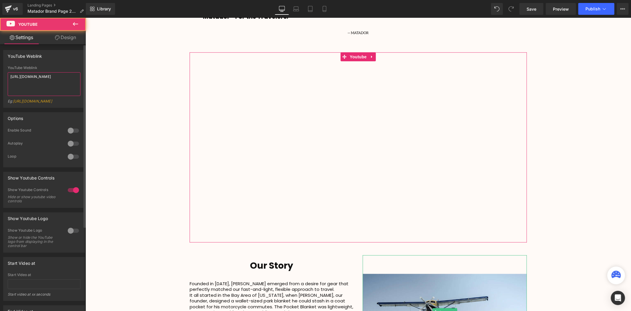
click at [59, 80] on textarea "https://www.youtube.com/watch?v=MMbYgJXMCZY" at bounding box center [44, 84] width 73 height 24
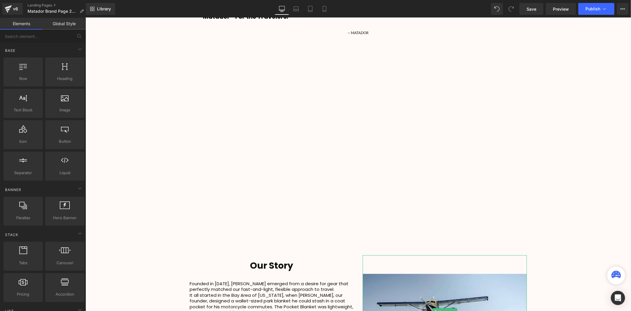
click at [151, 101] on div "Video Bg Welcome to Button Row 42px Image Row High Performance Travel Equipment…" at bounding box center [357, 248] width 545 height 1354
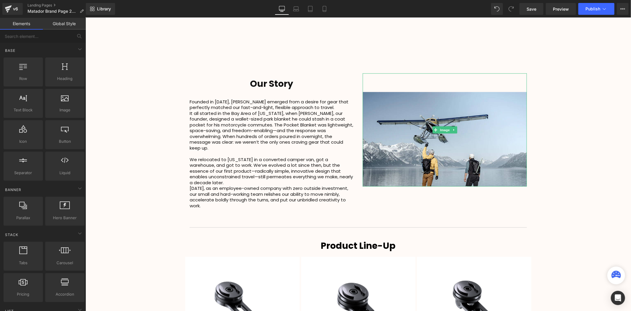
scroll to position [690, 0]
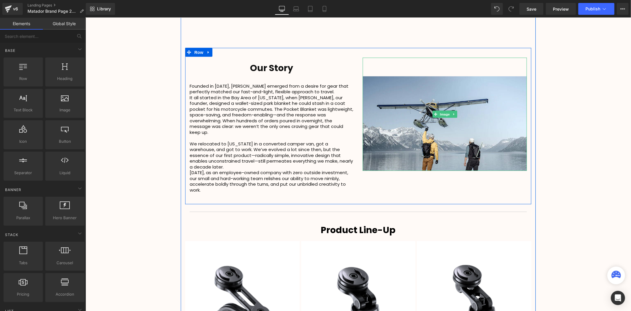
click at [541, 148] on div "Video Bg Welcome to Button Row 42px Image Row High Performance Travel Equipment…" at bounding box center [357, 51] width 545 height 1354
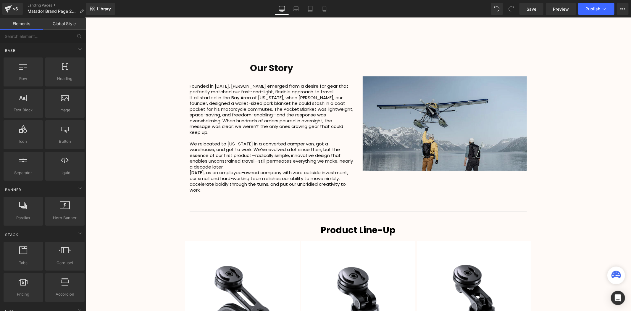
click at [455, 134] on img at bounding box center [444, 113] width 164 height 113
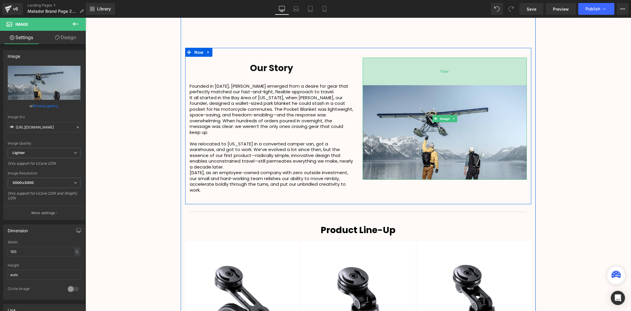
drag, startPoint x: 430, startPoint y: 51, endPoint x: 431, endPoint y: 59, distance: 8.9
click at [431, 59] on div "93px" at bounding box center [444, 71] width 164 height 28
click at [547, 78] on div "Video Bg Welcome to Button Row 42px Image Row High Performance Travel Equipment…" at bounding box center [357, 51] width 545 height 1354
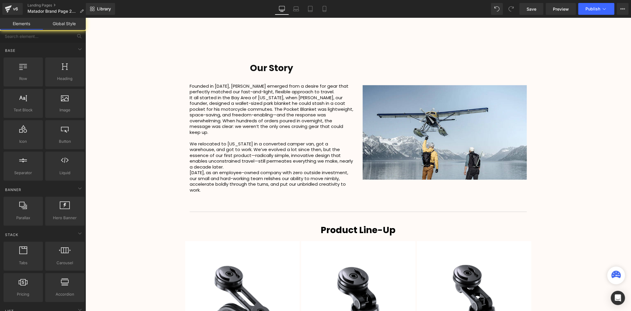
click at [556, 78] on div "Video Bg Welcome to Button Row 42px Image Row High Performance Travel Equipment…" at bounding box center [357, 51] width 545 height 1354
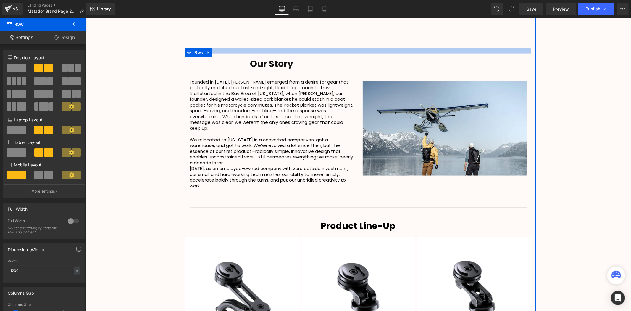
scroll to position [1428, 542]
drag, startPoint x: 303, startPoint y: 49, endPoint x: 307, endPoint y: 45, distance: 5.9
click at [307, 48] on div at bounding box center [358, 51] width 346 height 6
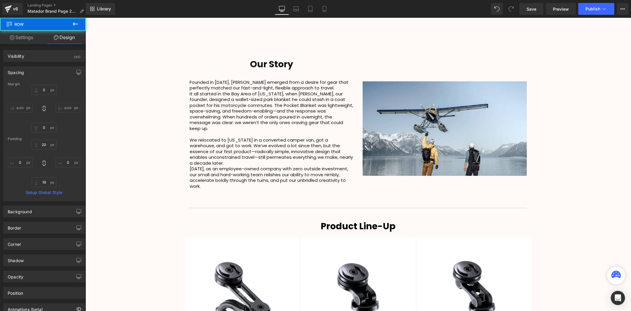
click at [573, 76] on div "Video Bg Welcome to Button Row 42px Image Row High Performance Travel Equipment…" at bounding box center [357, 49] width 545 height 1350
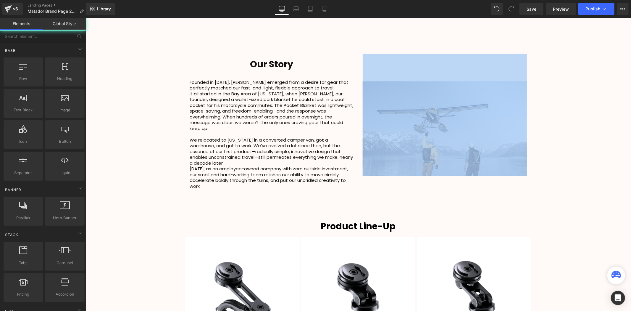
click at [573, 76] on div "Video Bg Welcome to Button Row 42px Image Row High Performance Travel Equipment…" at bounding box center [357, 49] width 545 height 1350
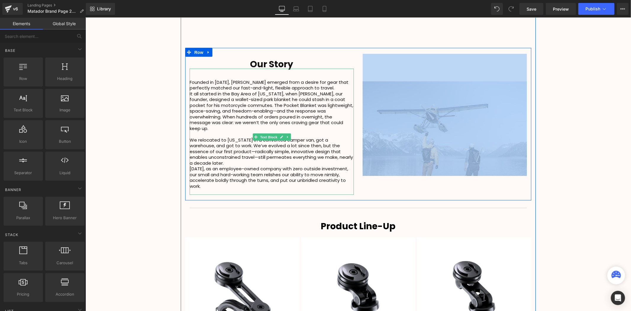
click at [237, 149] on p "We relocated to Colorado in a converted camper van, got a warehouse, and got to…" at bounding box center [271, 151] width 164 height 29
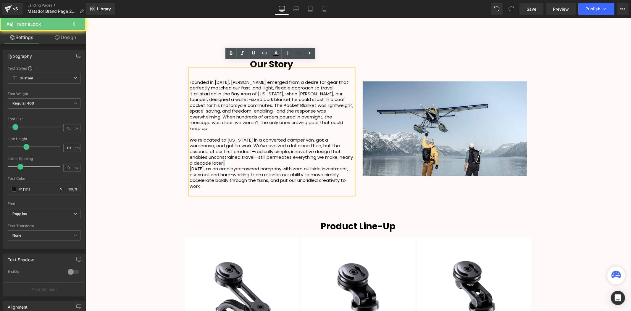
click at [237, 149] on p "We relocated to Colorado in a converted camper van, got a warehouse, and got to…" at bounding box center [271, 151] width 164 height 29
click at [237, 148] on p "We relocated to Colorado in a converted camper van, got a warehouse, and got to…" at bounding box center [271, 151] width 164 height 29
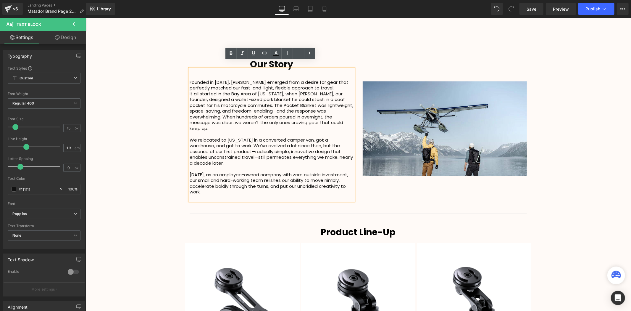
scroll to position [1433, 542]
click at [573, 115] on div "Video Bg Welcome to Button Row 42px Image Row High Performance Travel Equipment…" at bounding box center [357, 52] width 545 height 1356
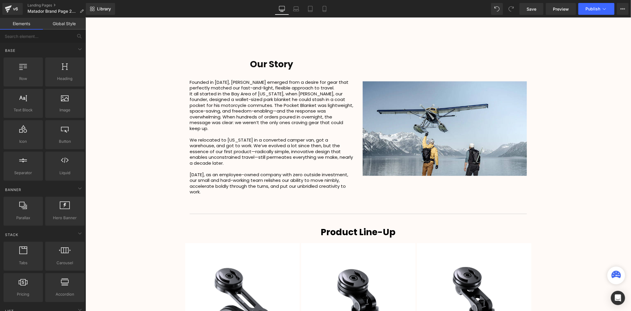
click at [334, 104] on p "It all started in the Bay Area of California, when Chris, our founder, designed…" at bounding box center [271, 110] width 164 height 41
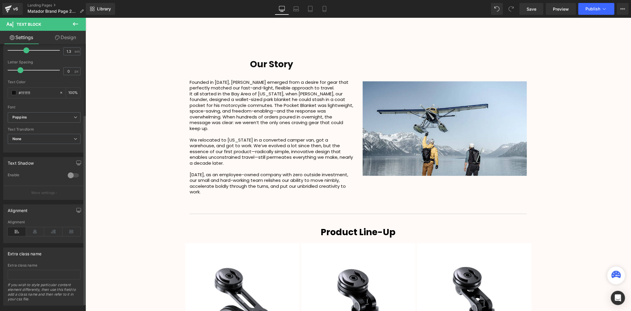
scroll to position [98, 0]
click at [75, 228] on icon at bounding box center [71, 229] width 18 height 9
click at [151, 149] on div "Video Bg Welcome to Button Row 42px Image Row High Performance Travel Equipment…" at bounding box center [357, 52] width 545 height 1356
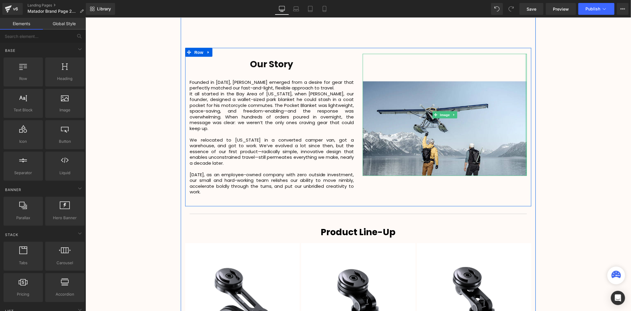
click at [543, 146] on div "Video Bg Welcome to Button Row 42px Image Row High Performance Travel Equipment…" at bounding box center [357, 52] width 545 height 1356
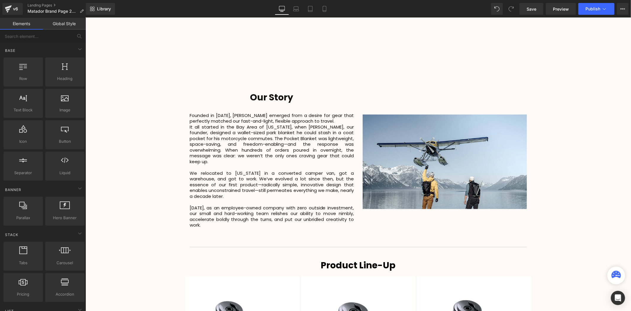
scroll to position [657, 0]
drag, startPoint x: 563, startPoint y: 185, endPoint x: 583, endPoint y: 195, distance: 22.4
click at [583, 195] on div "Video Bg Welcome to Button Row 42px Image Row High Performance Travel Equipment…" at bounding box center [357, 85] width 545 height 1356
click at [537, 173] on div "Video Bg Welcome to Button Row 42px Image Row High Performance Travel Equipment…" at bounding box center [357, 85] width 545 height 1356
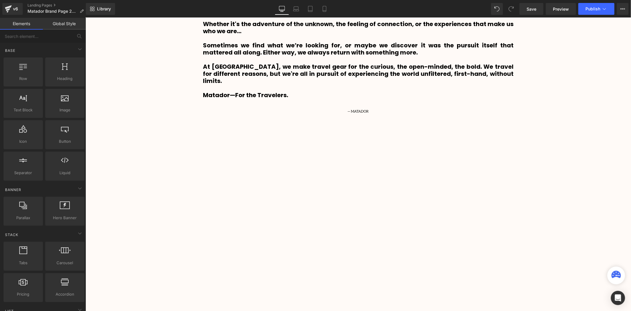
scroll to position [361, 0]
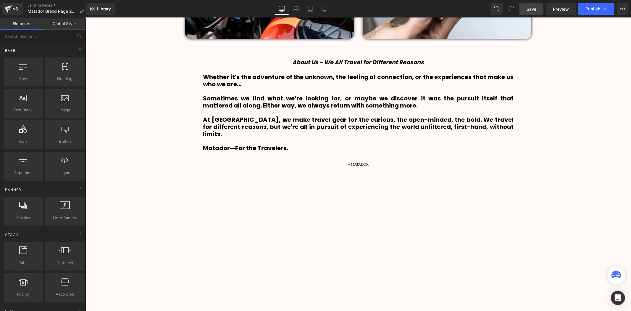
click at [536, 9] on span "Save" at bounding box center [531, 9] width 10 height 6
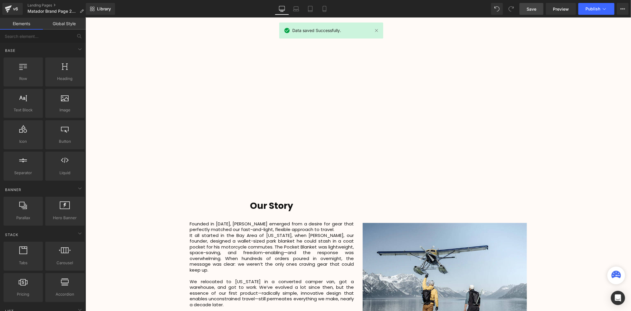
scroll to position [558, 0]
